Goal: Information Seeking & Learning: Learn about a topic

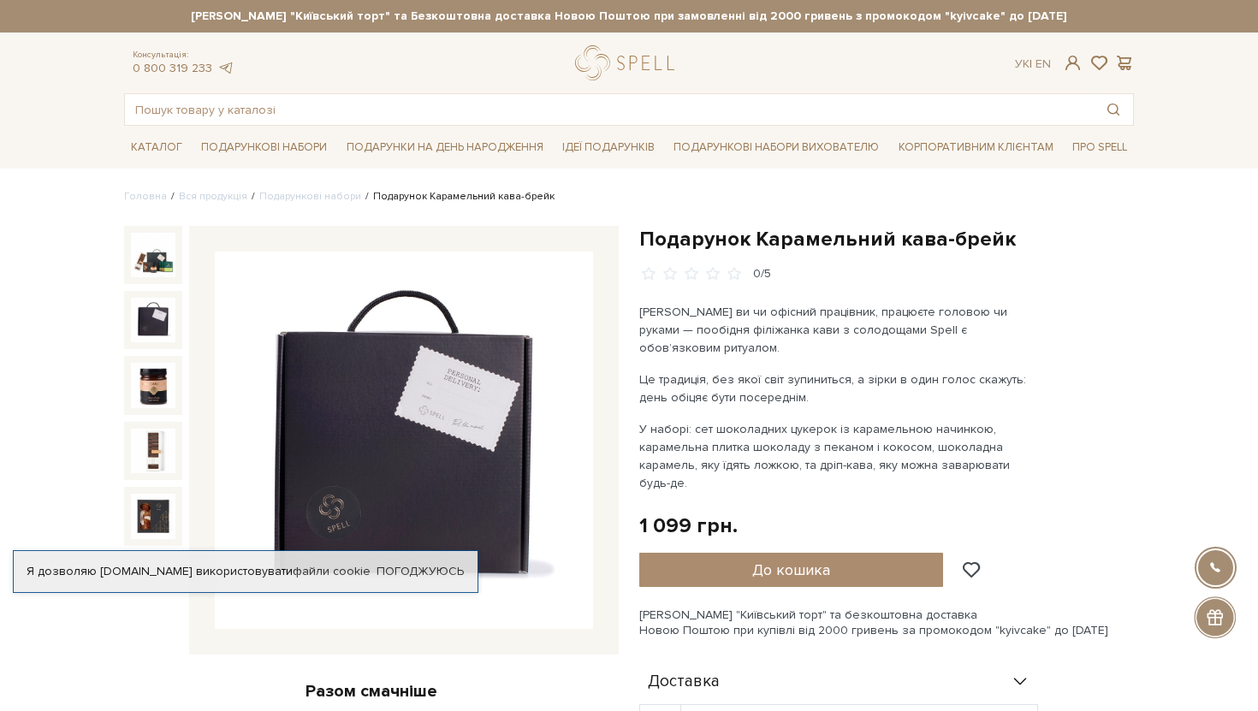
click at [149, 323] on img at bounding box center [153, 320] width 44 height 44
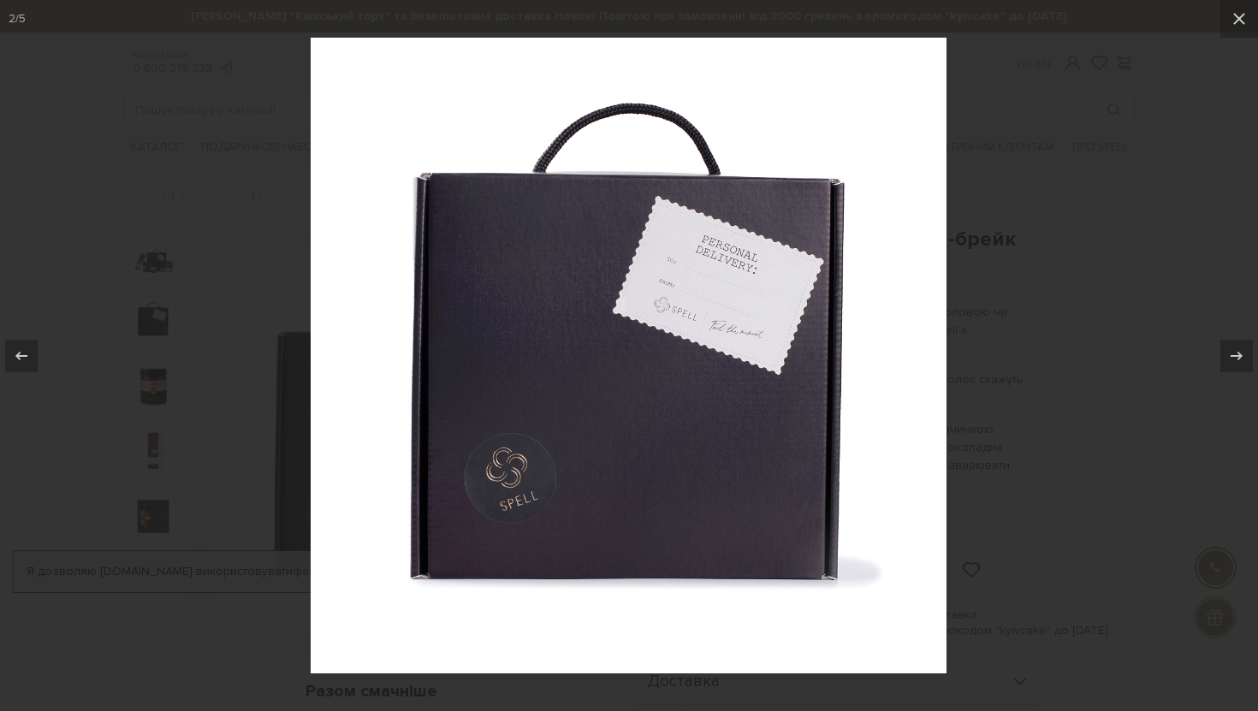
click at [158, 394] on div at bounding box center [629, 355] width 1258 height 711
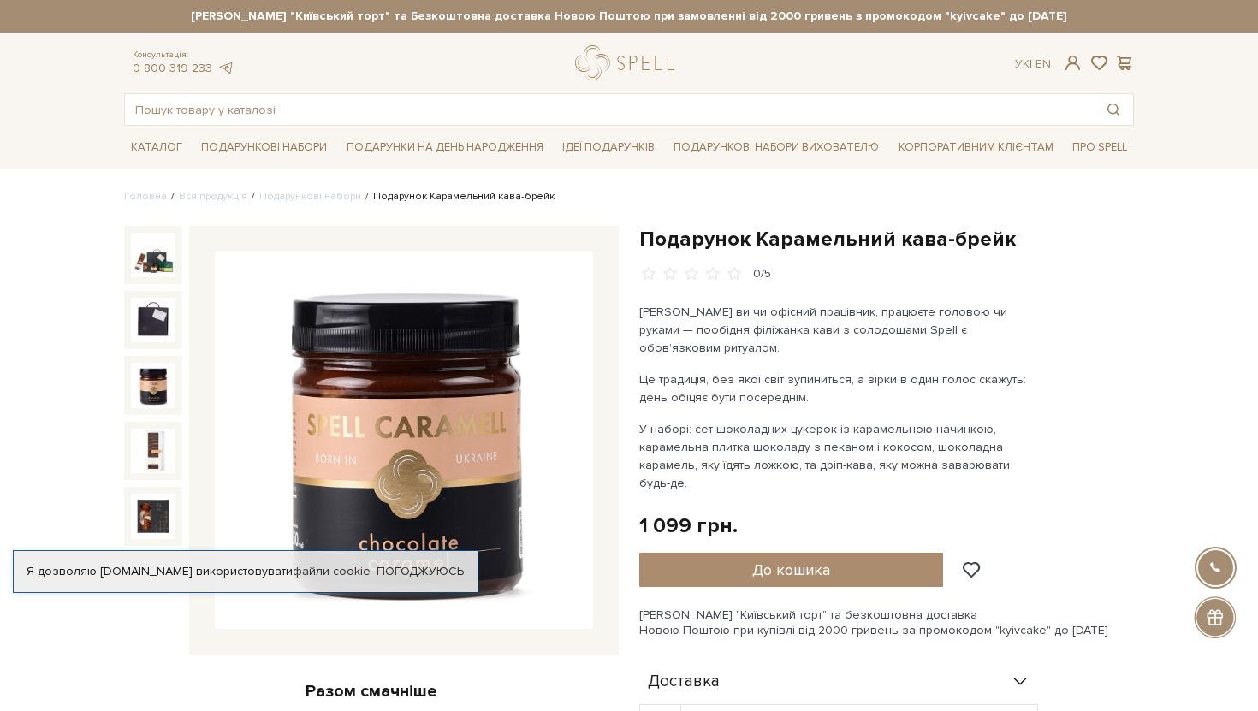
click at [155, 394] on img at bounding box center [153, 385] width 44 height 44
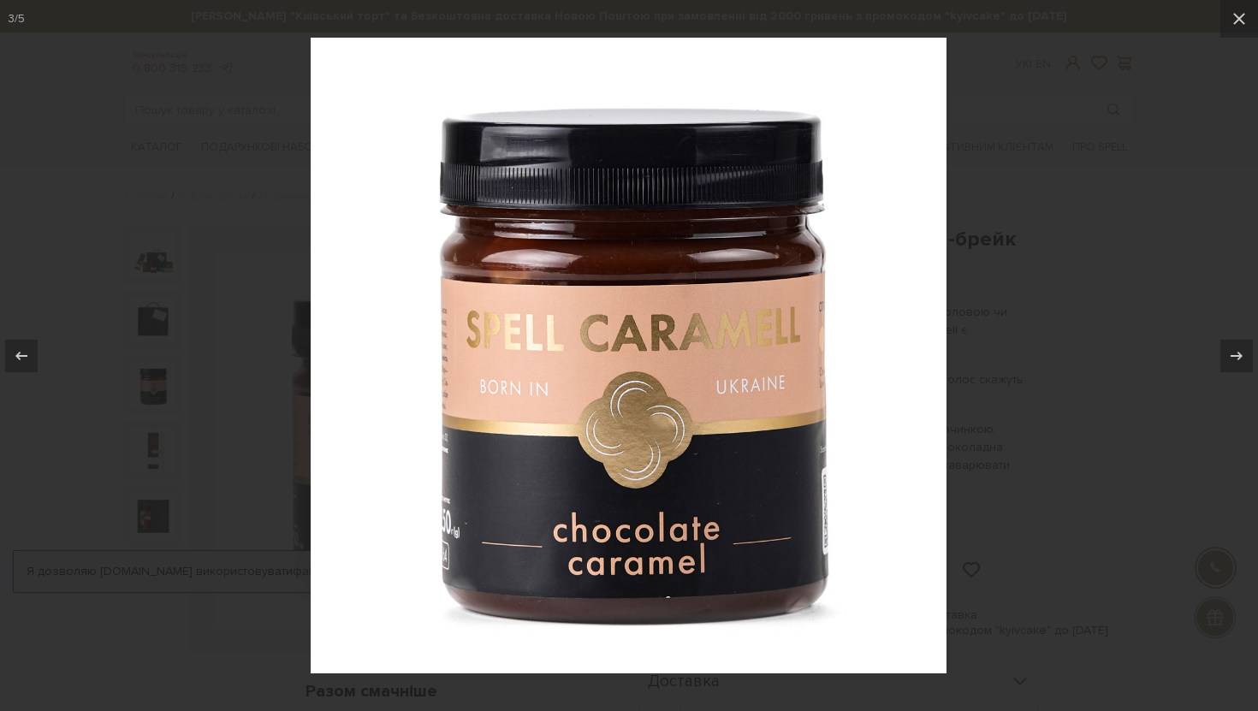
click at [154, 435] on div at bounding box center [629, 355] width 1258 height 711
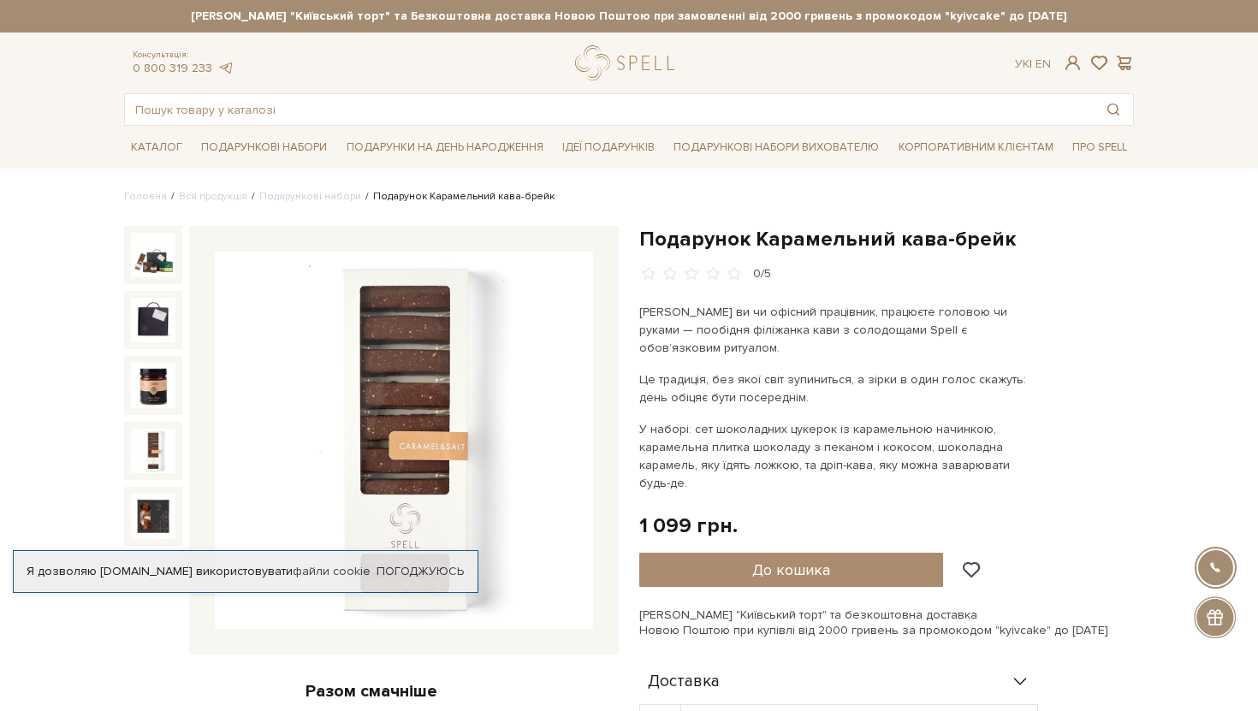
click at [157, 469] on img at bounding box center [153, 451] width 44 height 44
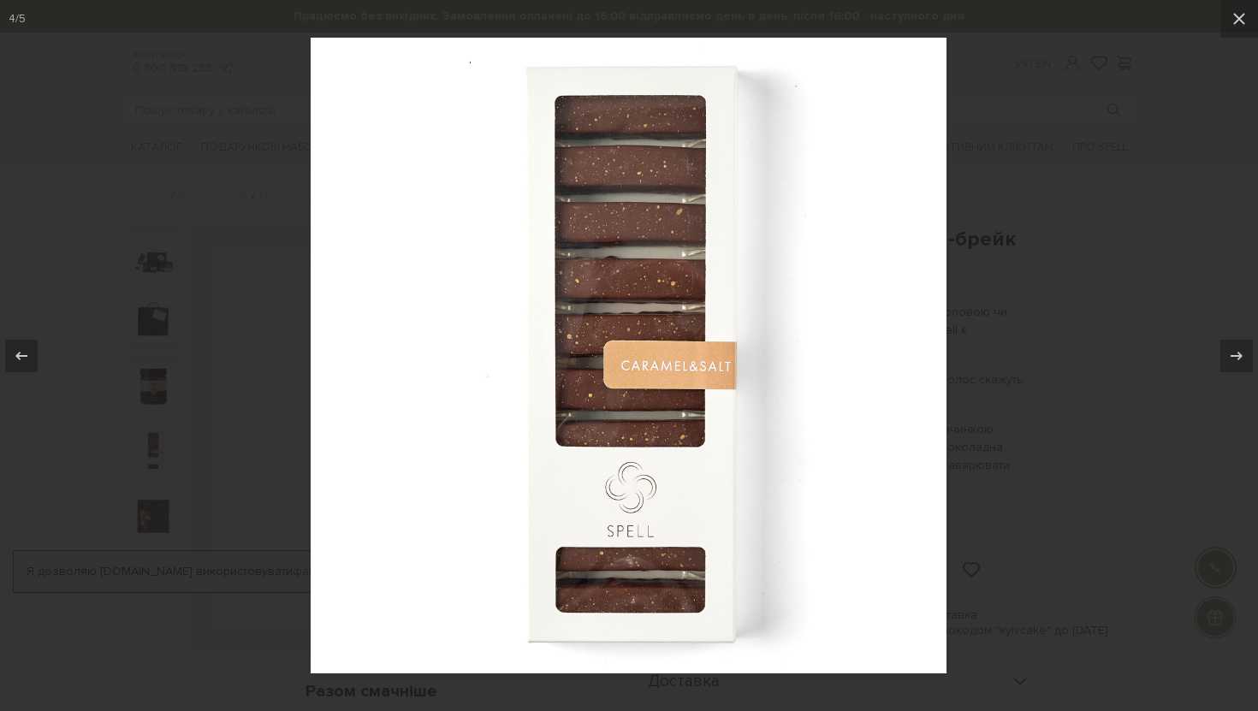
click at [158, 504] on div at bounding box center [629, 355] width 1258 height 711
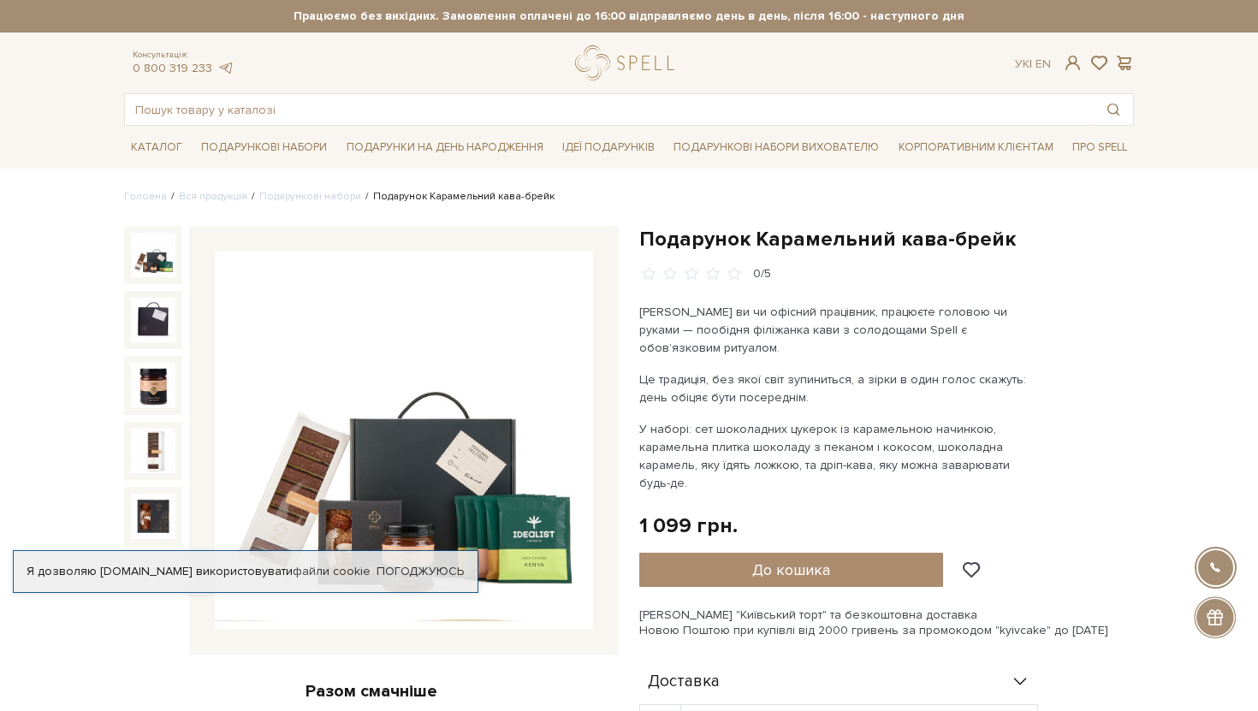
click at [149, 269] on img at bounding box center [153, 255] width 44 height 44
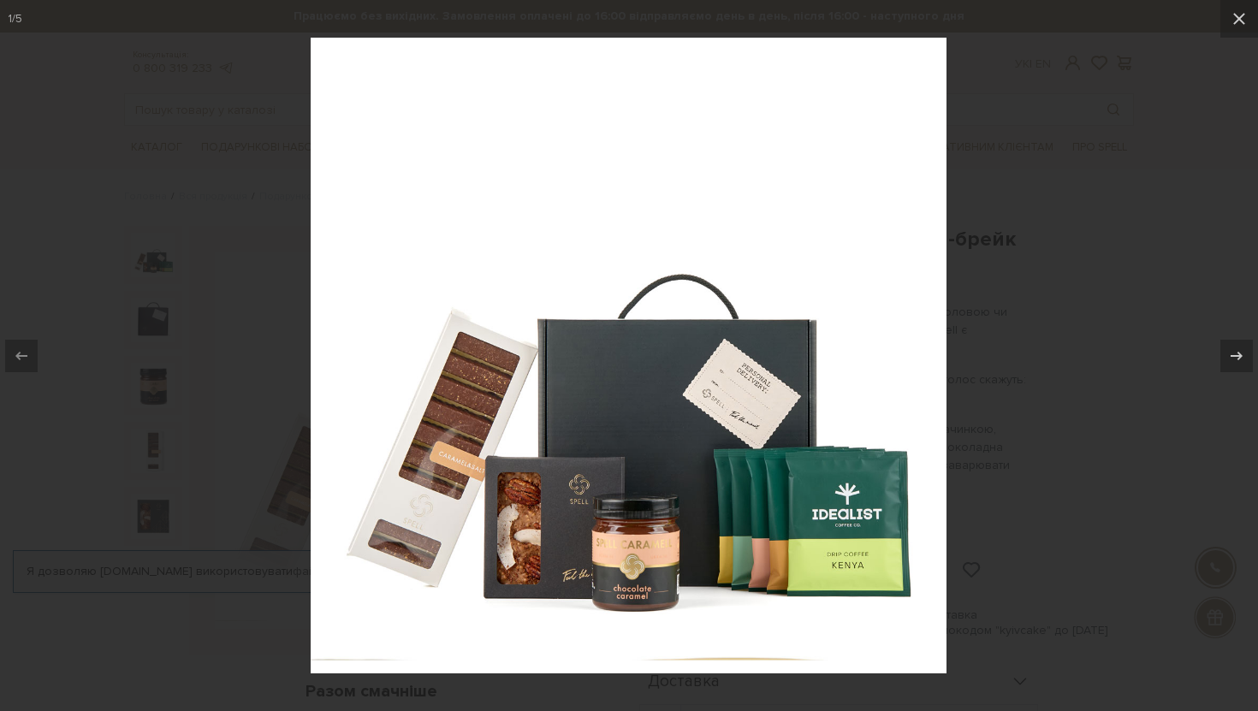
click at [149, 269] on div at bounding box center [629, 355] width 1258 height 711
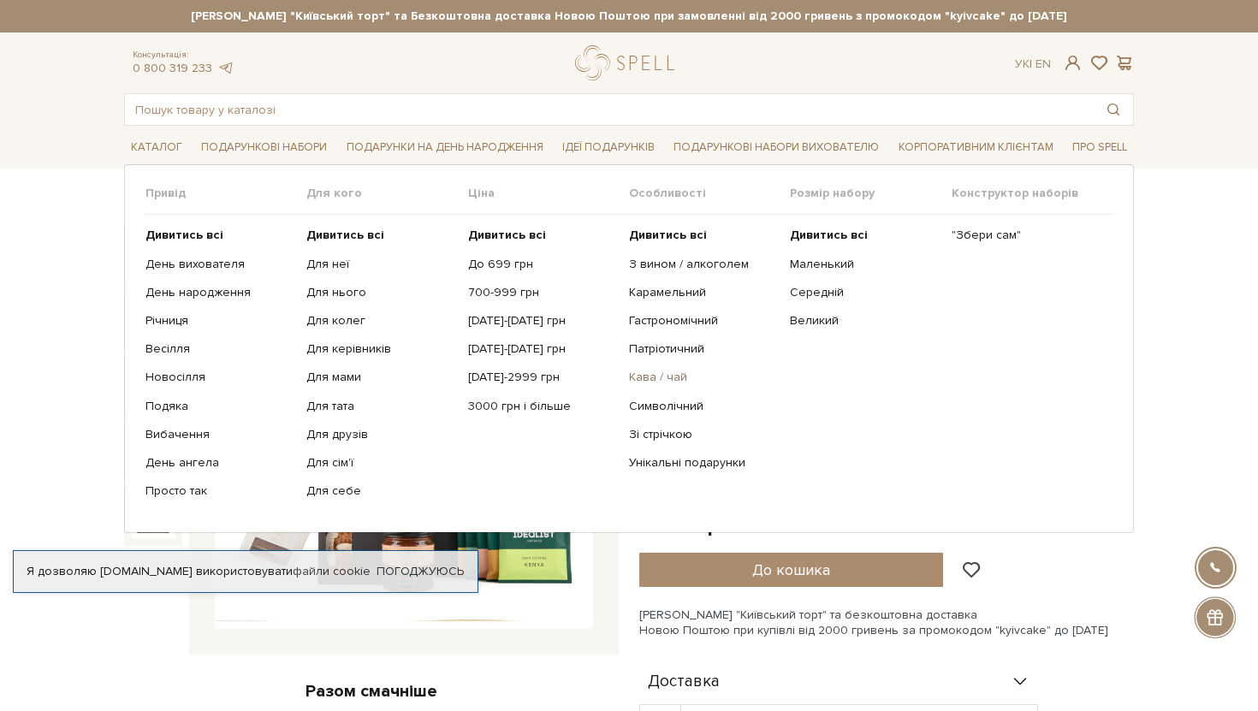
click at [661, 377] on link "Кава / чай" at bounding box center [703, 377] width 148 height 15
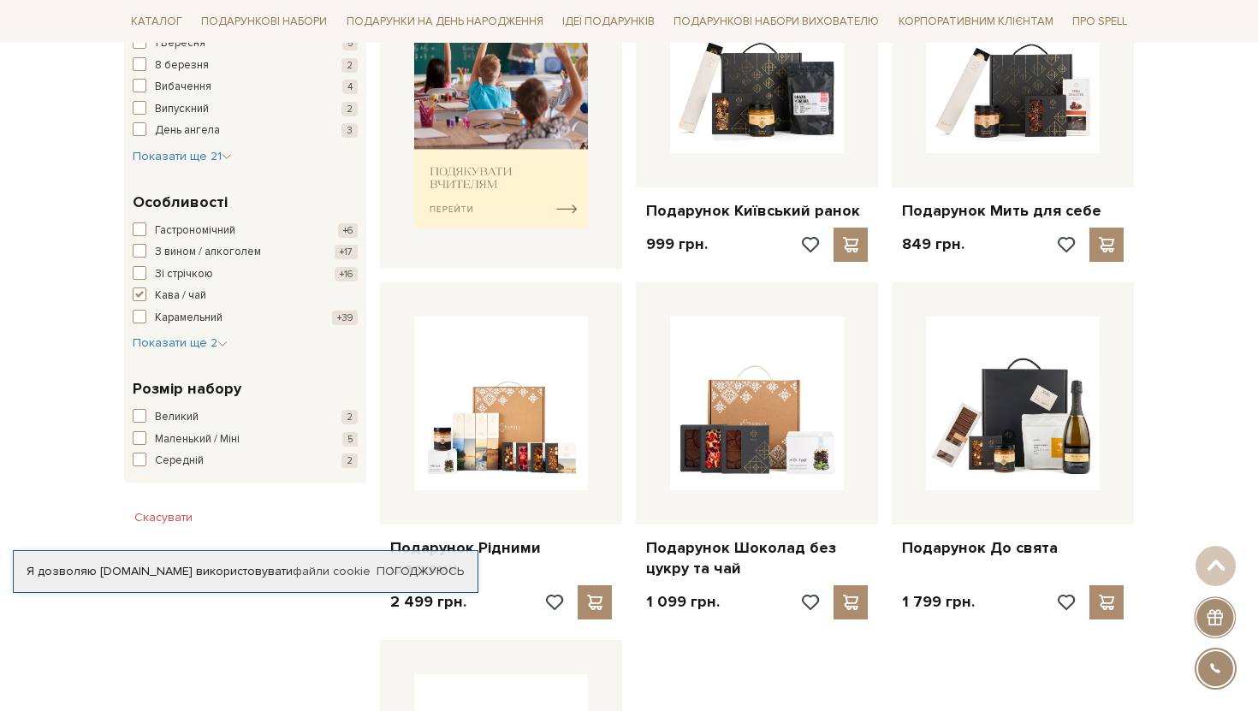
scroll to position [744, 0]
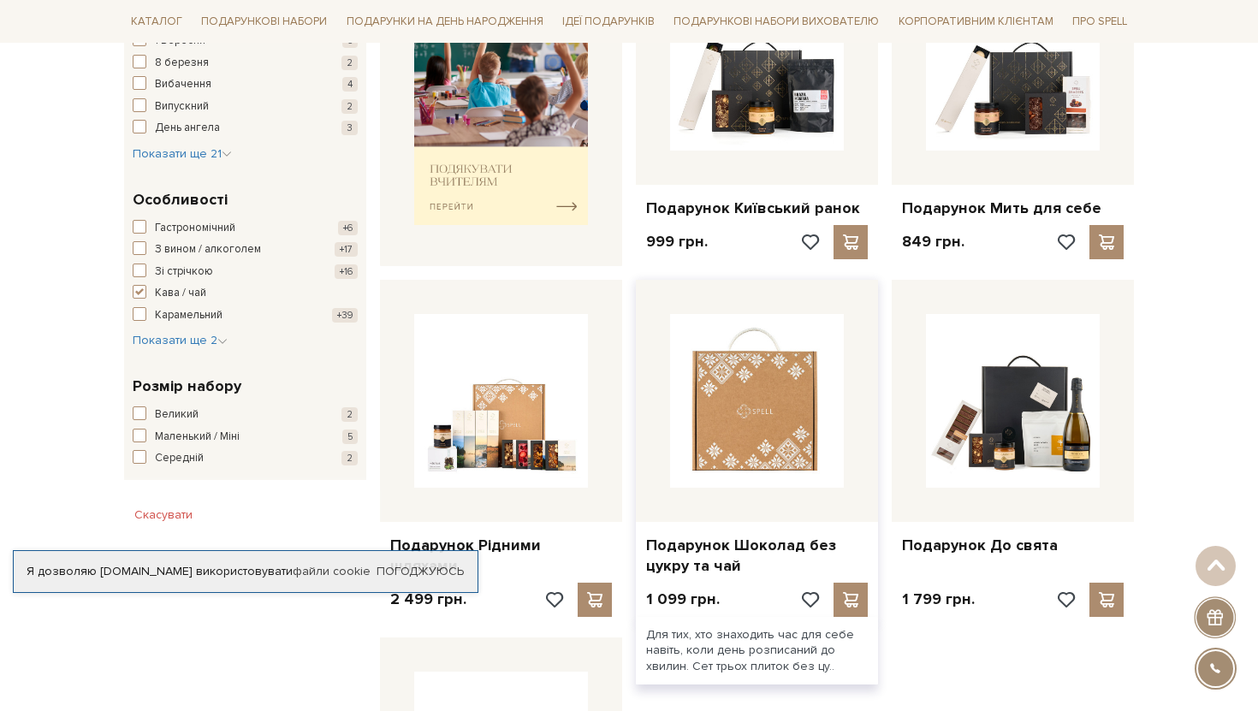
click at [778, 358] on img at bounding box center [757, 401] width 174 height 174
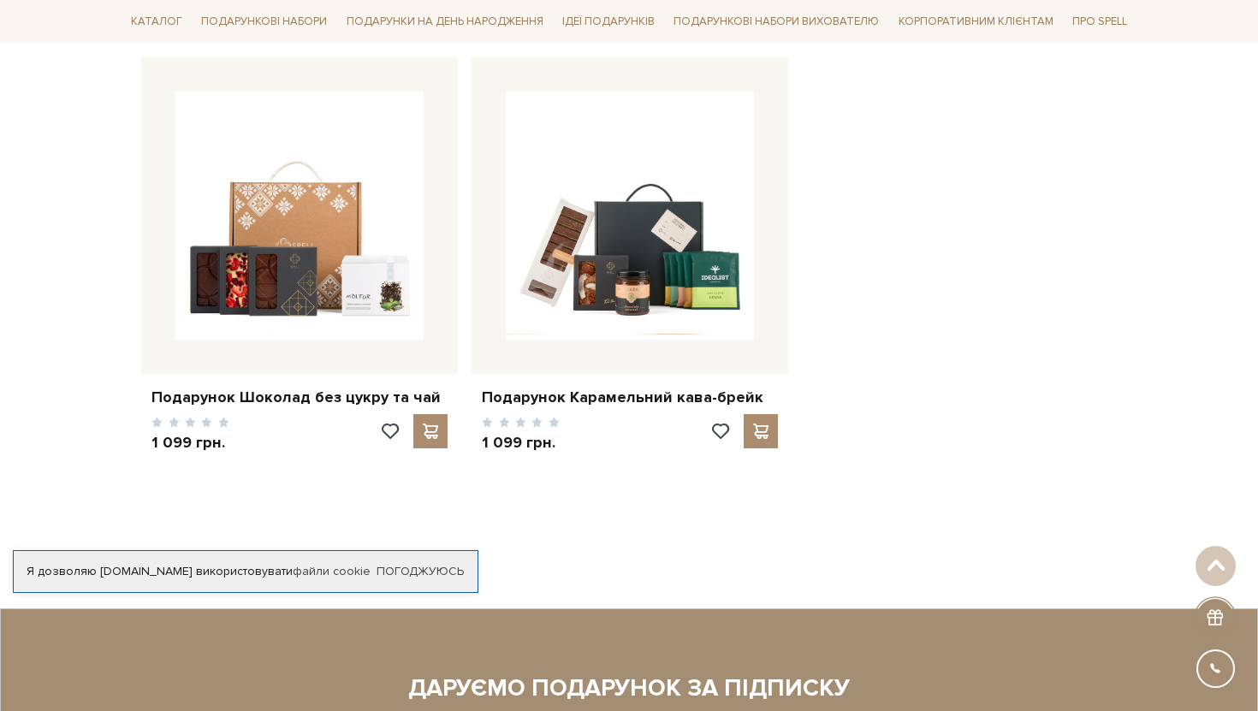
scroll to position [1759, 0]
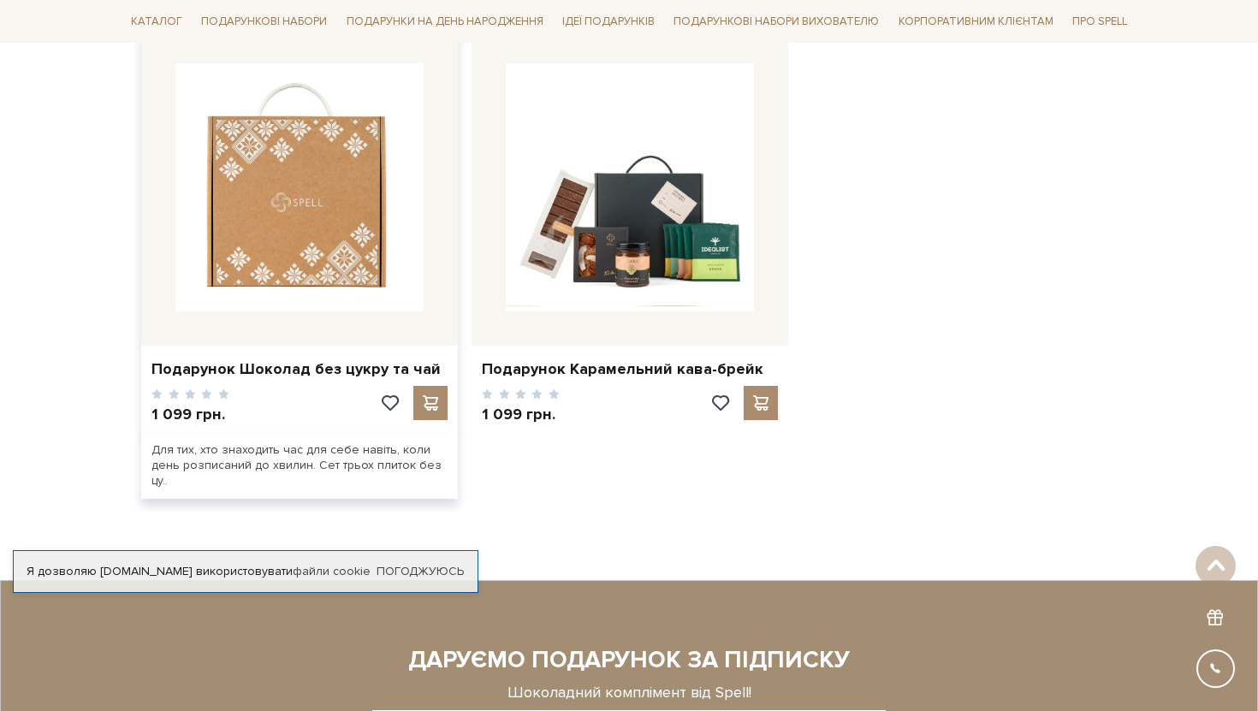
click at [399, 236] on img at bounding box center [299, 187] width 248 height 248
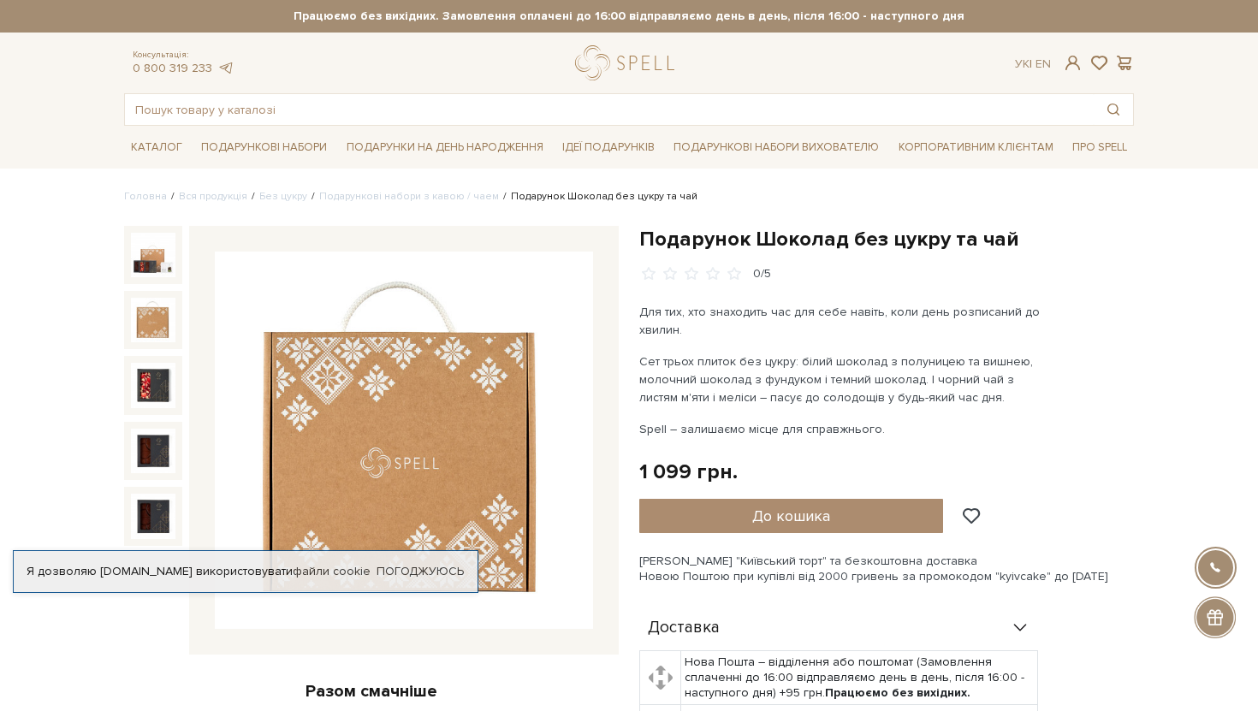
click at [148, 315] on img at bounding box center [153, 320] width 44 height 44
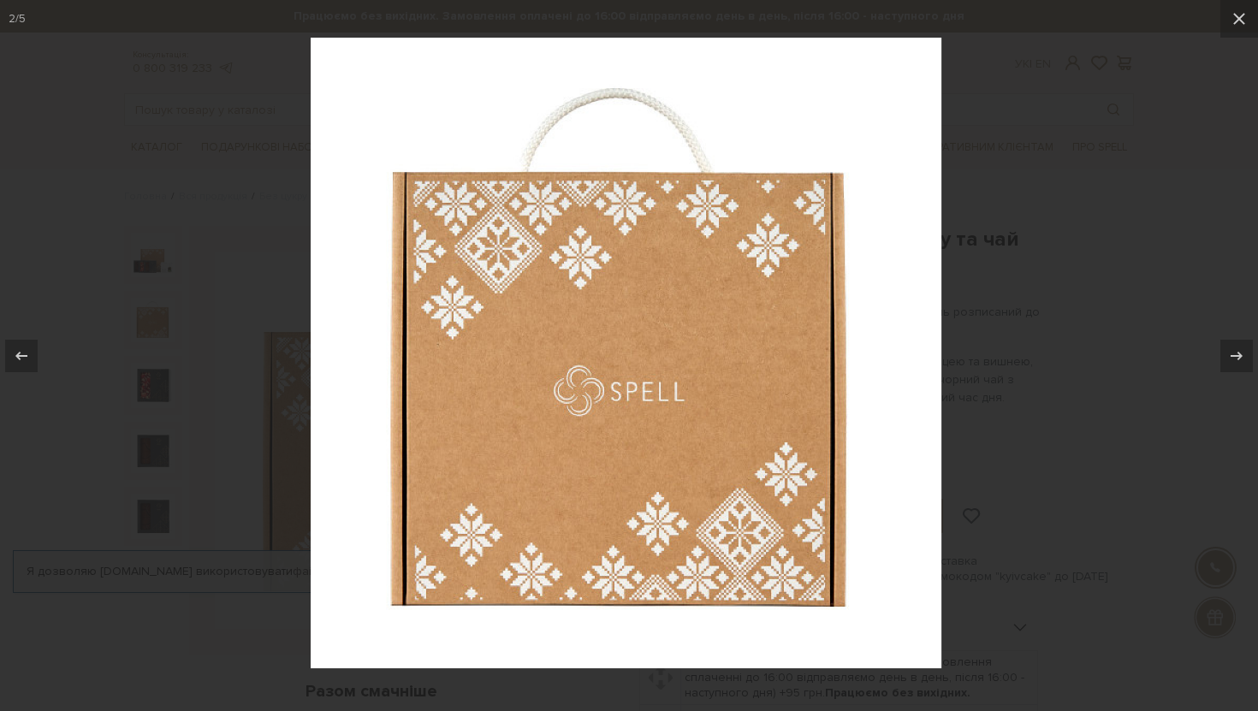
click at [153, 361] on div at bounding box center [629, 355] width 1258 height 711
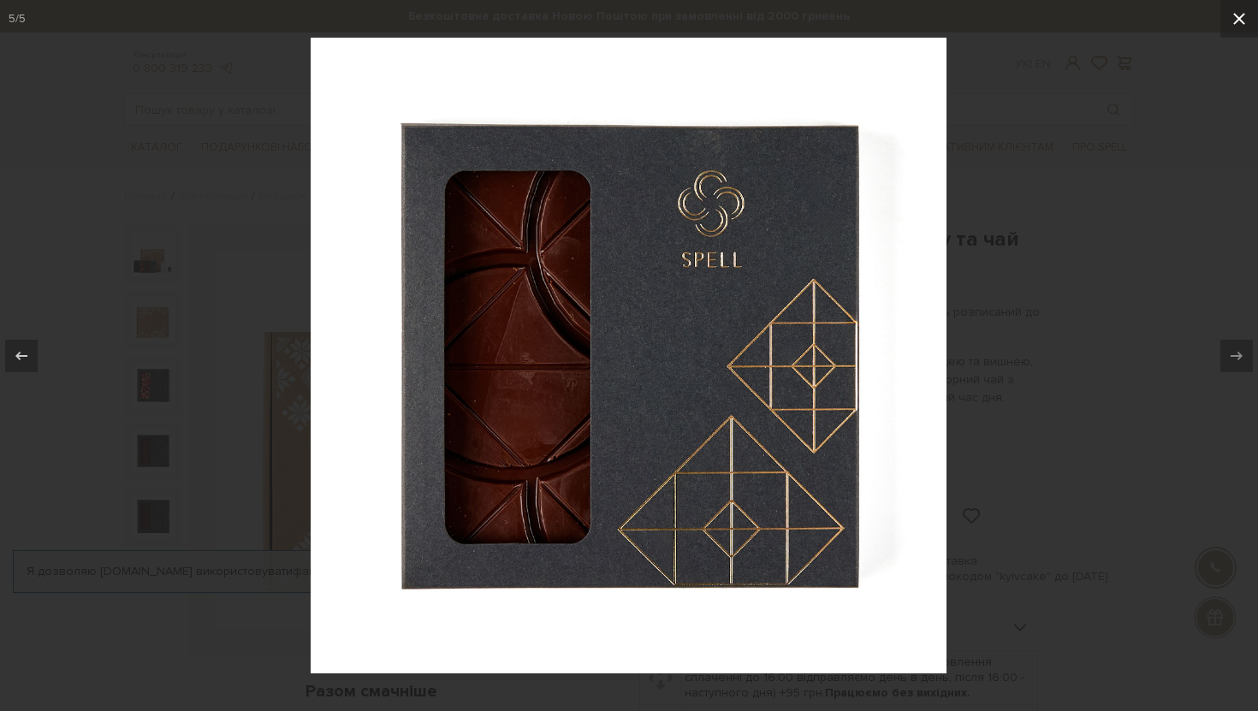
click at [1241, 27] on icon at bounding box center [1239, 19] width 21 height 21
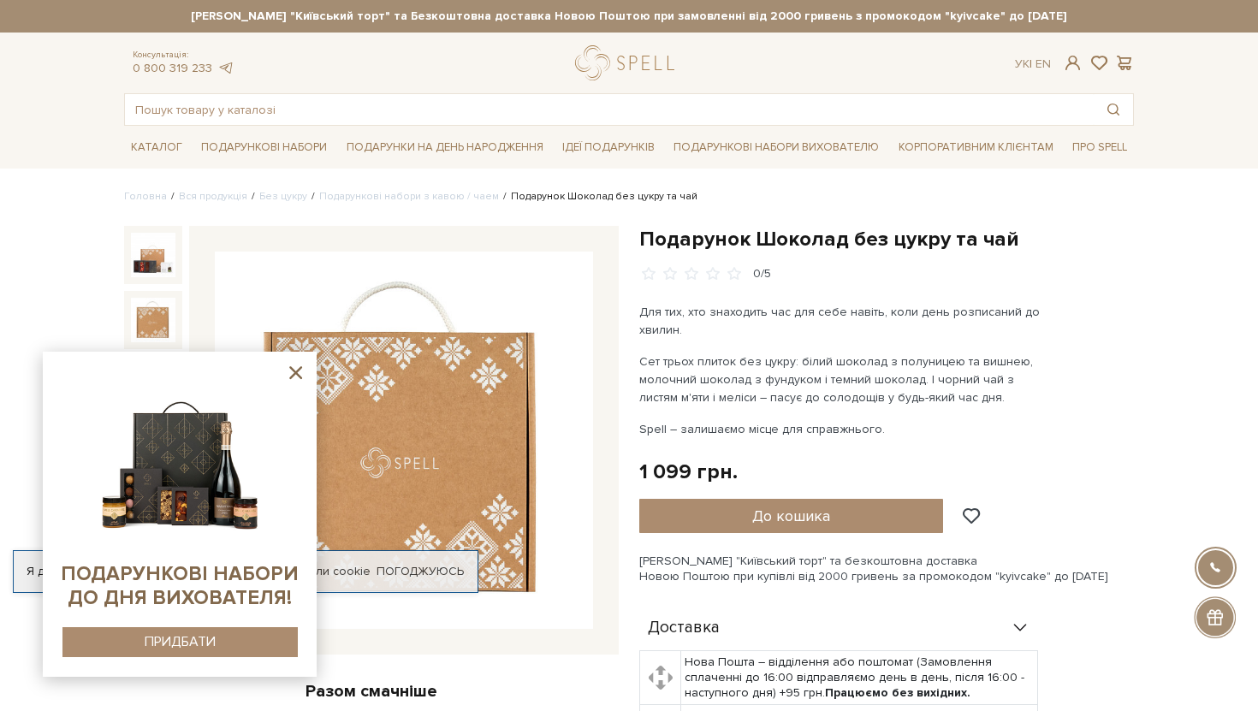
click at [295, 369] on icon at bounding box center [295, 372] width 21 height 21
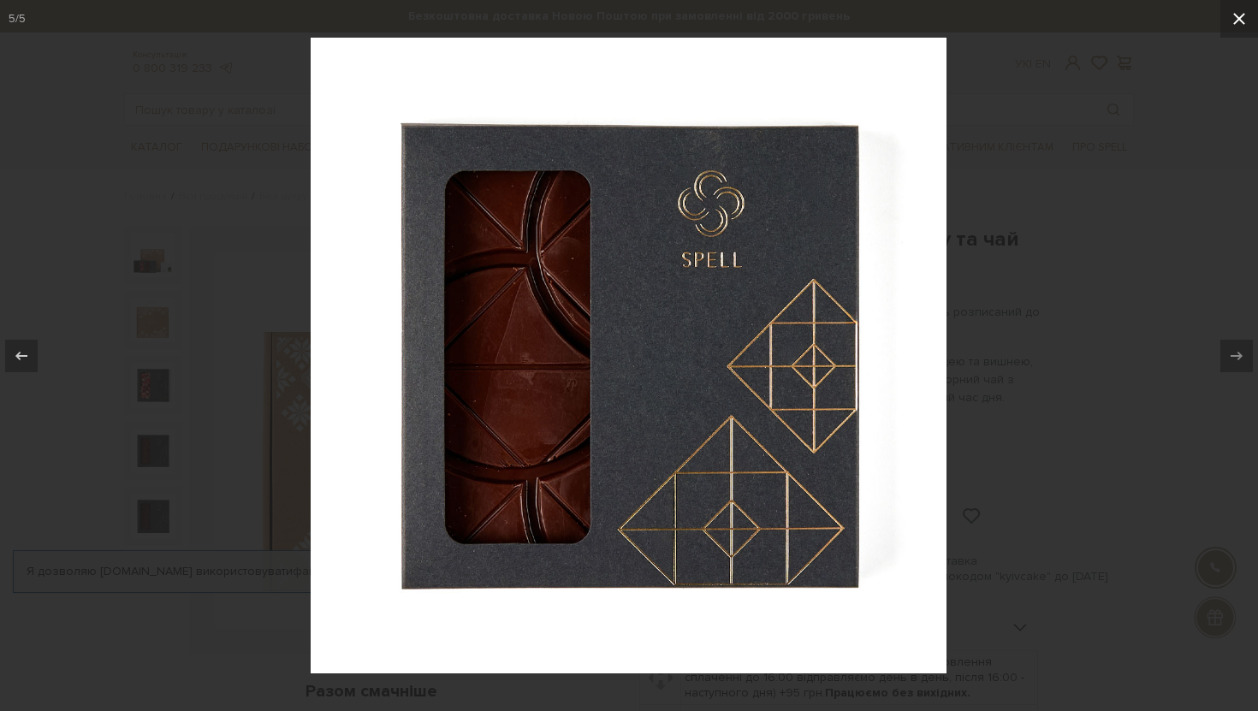
click at [1235, 28] on icon at bounding box center [1239, 19] width 21 height 21
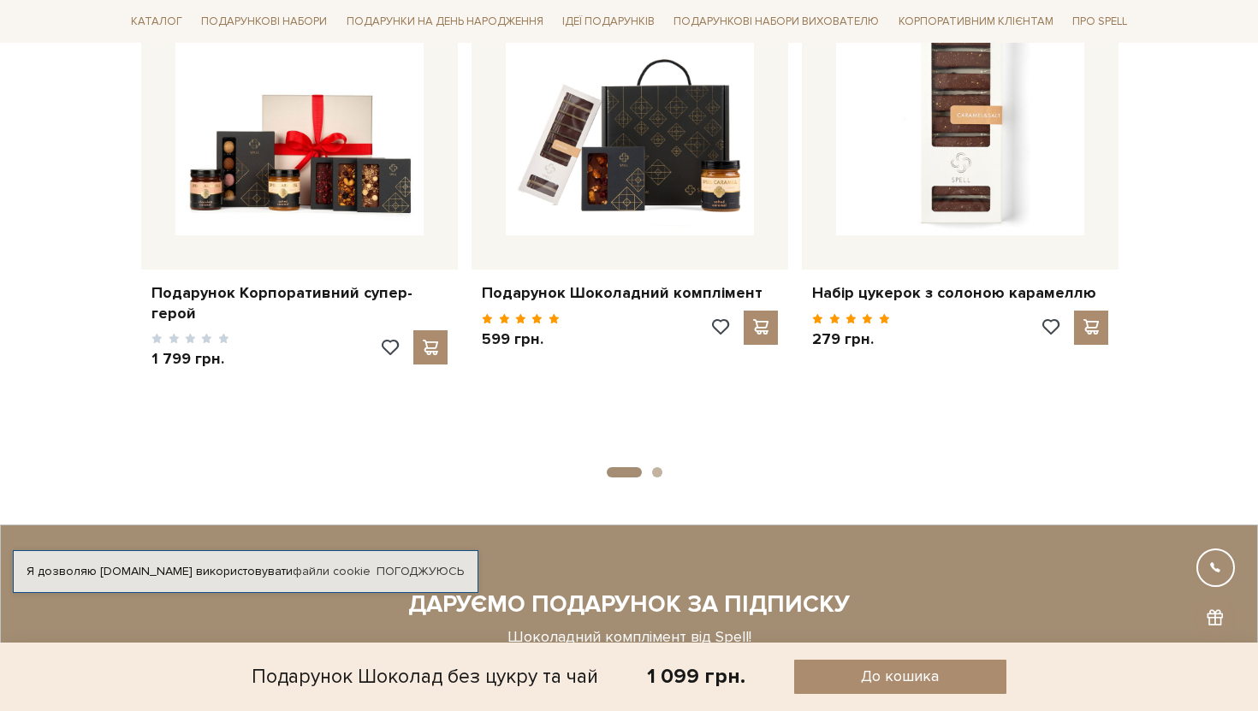
scroll to position [1697, 0]
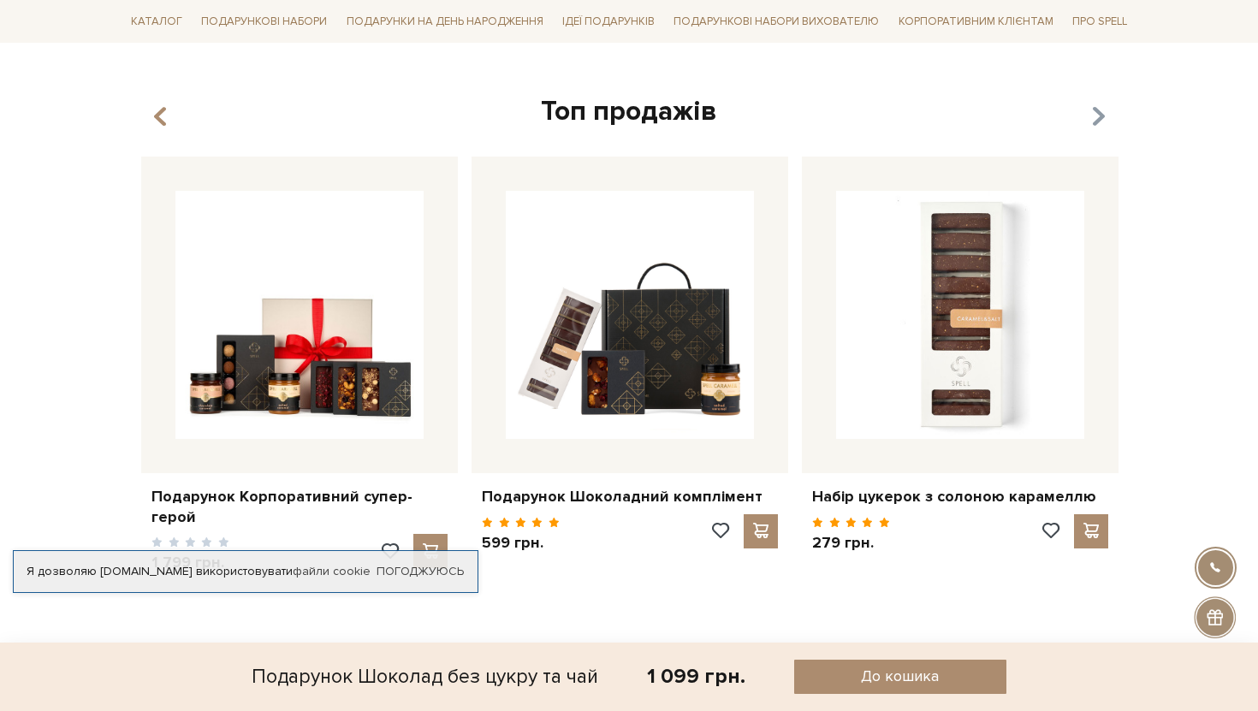
click at [1091, 127] on icon "button" at bounding box center [1098, 117] width 15 height 29
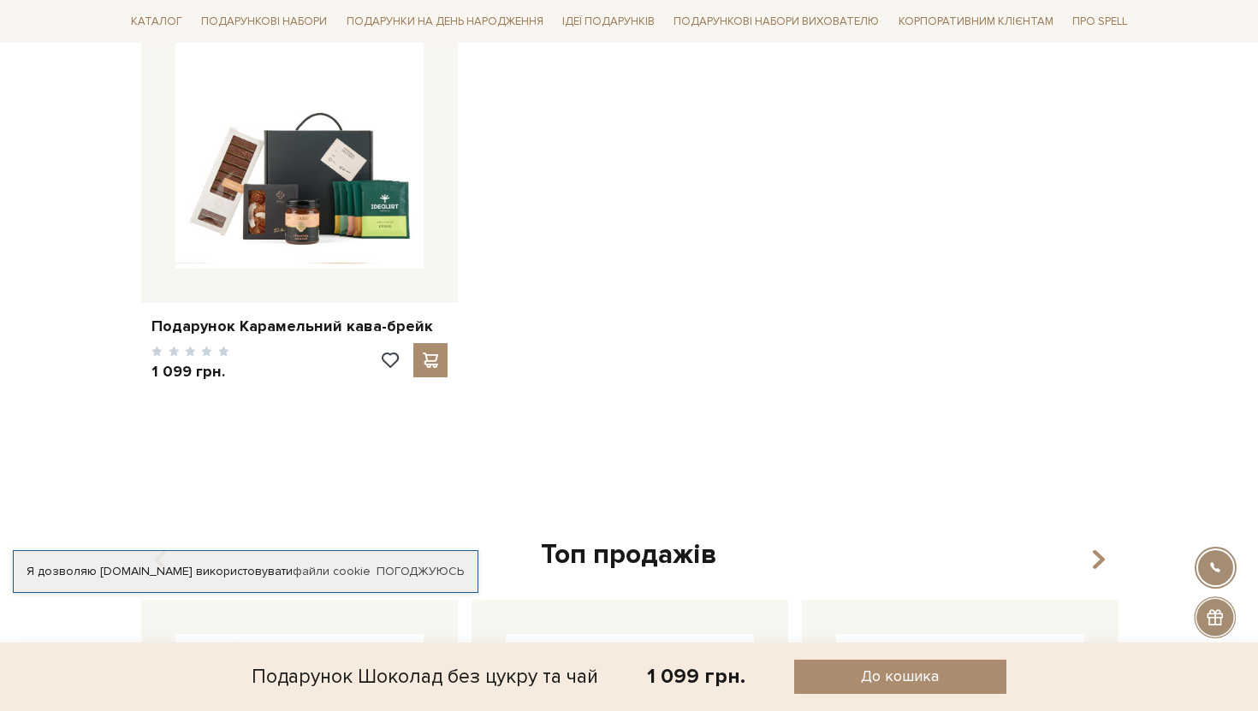
scroll to position [1249, 0]
